Goal: Task Accomplishment & Management: Complete application form

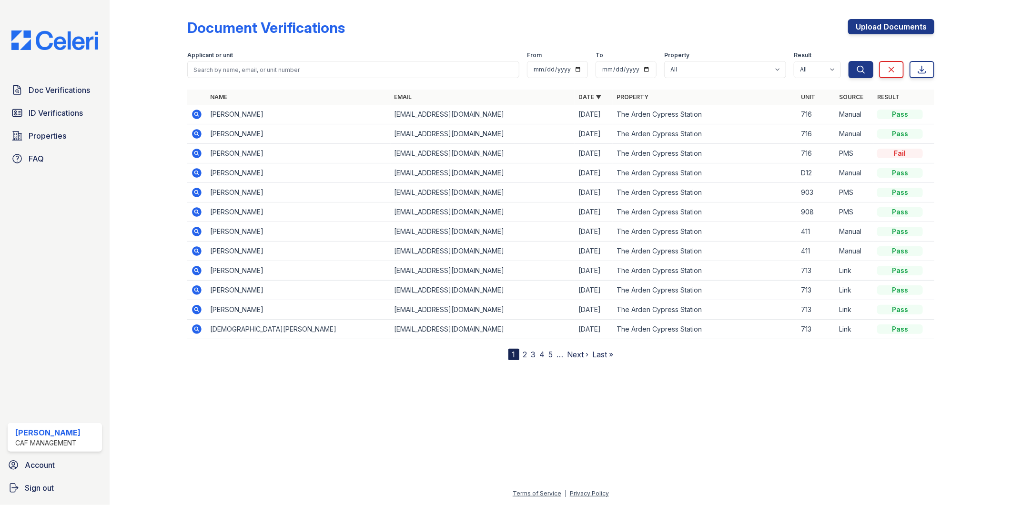
click at [99, 216] on div "Doc Verifications ID Verifications Properties FAQ Angela Nguyen CAF Management …" at bounding box center [55, 252] width 110 height 505
click at [458, 35] on div "Document Verifications Upload Documents" at bounding box center [560, 31] width 747 height 25
click at [56, 101] on div "Doc Verifications ID Verifications Properties FAQ" at bounding box center [55, 124] width 102 height 88
click at [59, 84] on span "Doc Verifications" at bounding box center [59, 89] width 61 height 11
click at [55, 87] on span "Doc Verifications" at bounding box center [59, 89] width 61 height 11
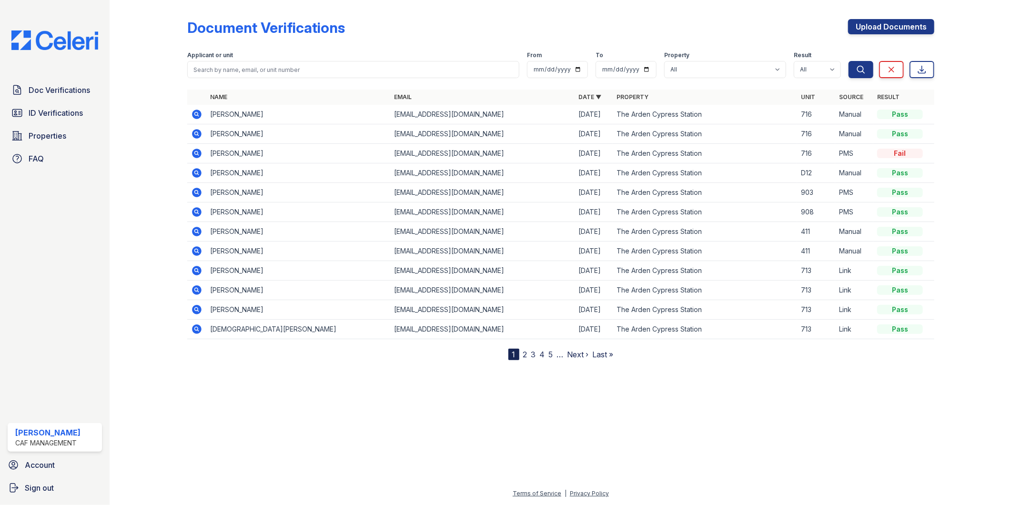
click at [277, 412] on div at bounding box center [561, 431] width 872 height 112
click at [32, 116] on span "ID Verifications" at bounding box center [56, 112] width 54 height 11
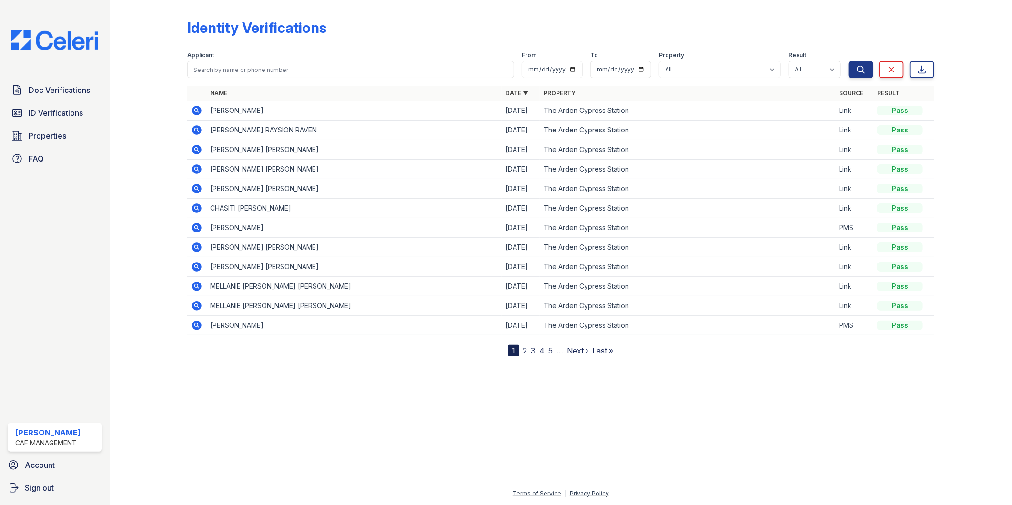
click at [224, 392] on div at bounding box center [561, 430] width 872 height 116
click at [359, 36] on div "Identity Verifications" at bounding box center [560, 31] width 747 height 25
click at [170, 40] on div at bounding box center [156, 180] width 62 height 352
click at [47, 90] on span "Doc Verifications" at bounding box center [59, 89] width 61 height 11
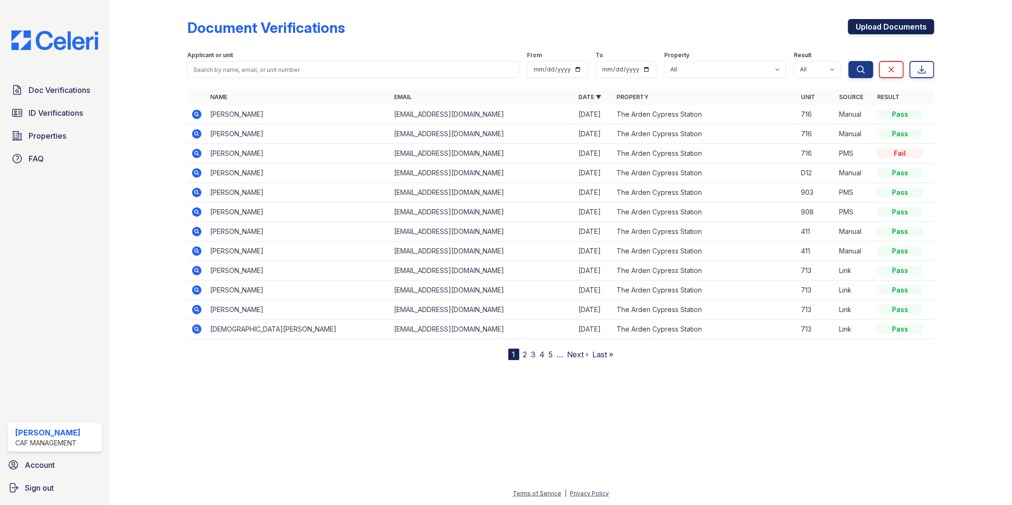
click at [879, 21] on link "Upload Documents" at bounding box center [891, 26] width 86 height 15
